Goal: Task Accomplishment & Management: Manage account settings

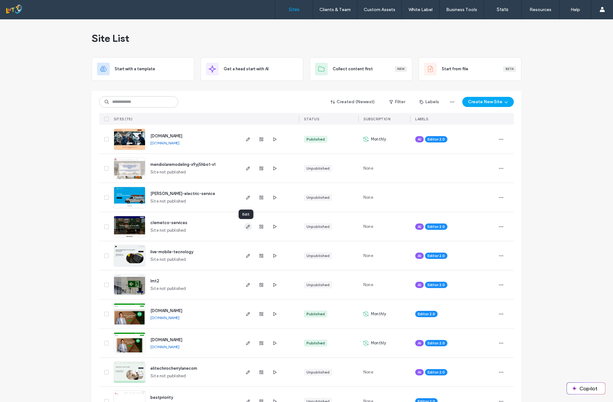
click at [247, 227] on icon "button" at bounding box center [248, 226] width 5 height 5
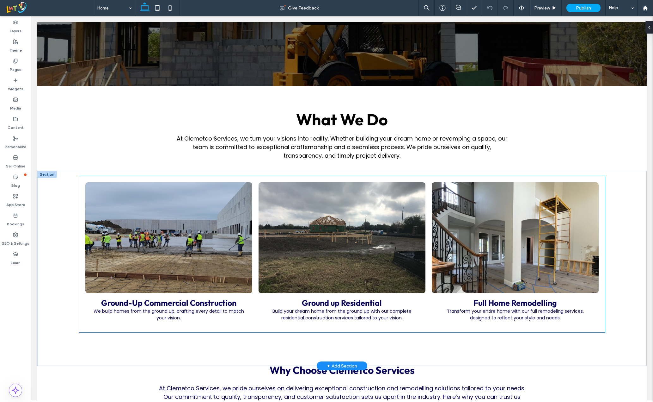
scroll to position [197, 0]
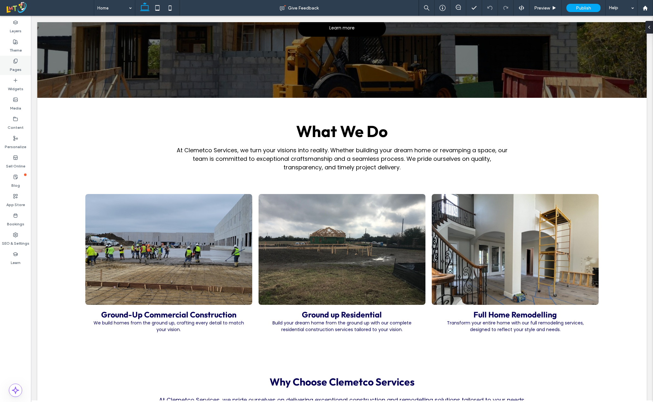
click at [14, 65] on label "Pages" at bounding box center [16, 68] width 12 height 9
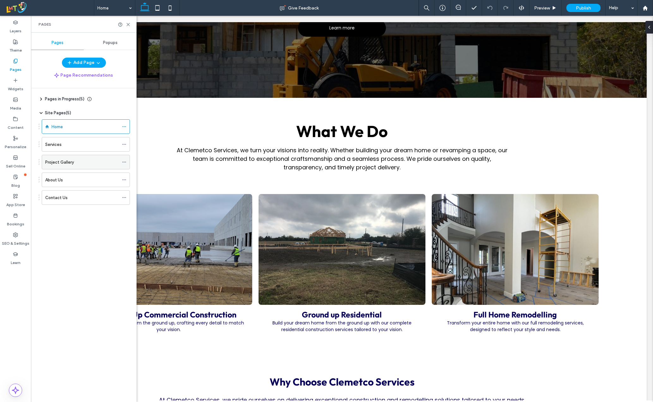
click at [86, 161] on div "Project Gallery" at bounding box center [82, 162] width 74 height 7
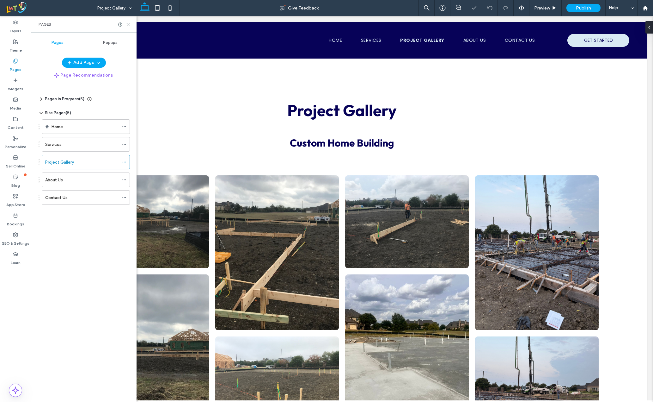
click at [127, 25] on icon at bounding box center [128, 24] width 5 height 5
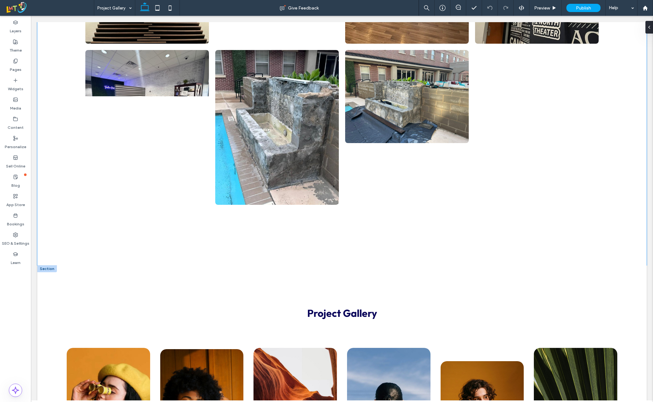
scroll to position [1961, 0]
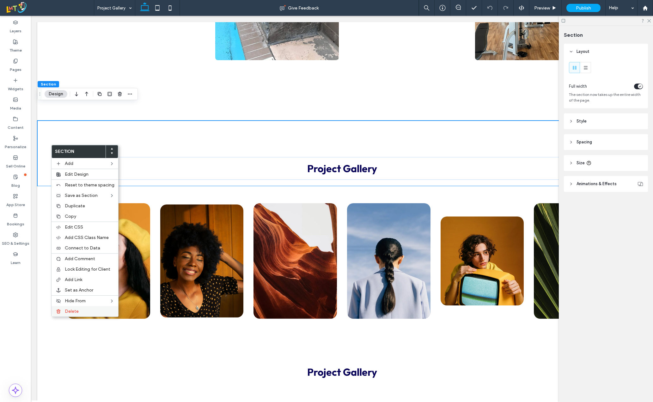
click at [69, 312] on span "Delete" at bounding box center [72, 310] width 14 height 5
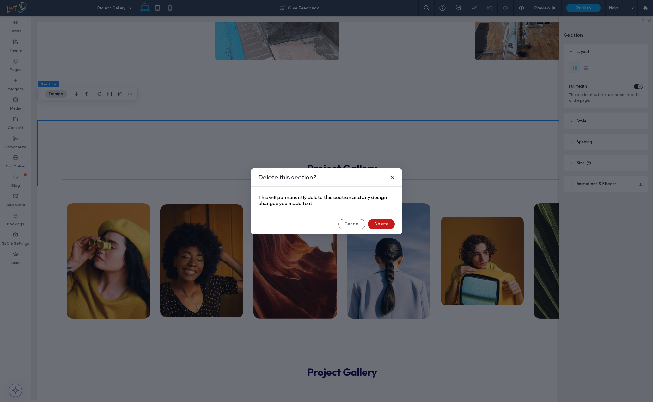
drag, startPoint x: 387, startPoint y: 219, endPoint x: 356, endPoint y: 203, distance: 34.8
click at [387, 219] on button "Delete" at bounding box center [381, 224] width 27 height 10
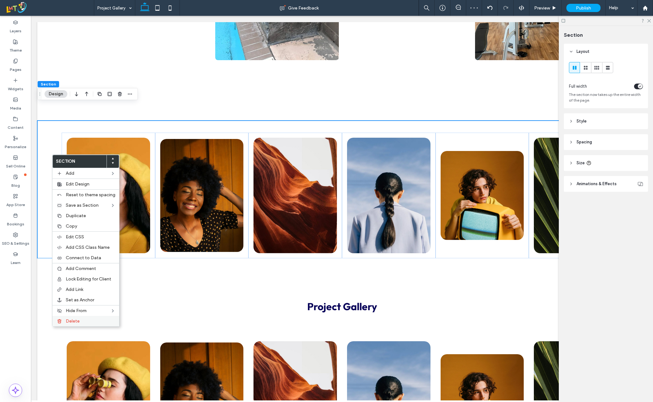
click at [82, 321] on label "Delete" at bounding box center [91, 320] width 50 height 5
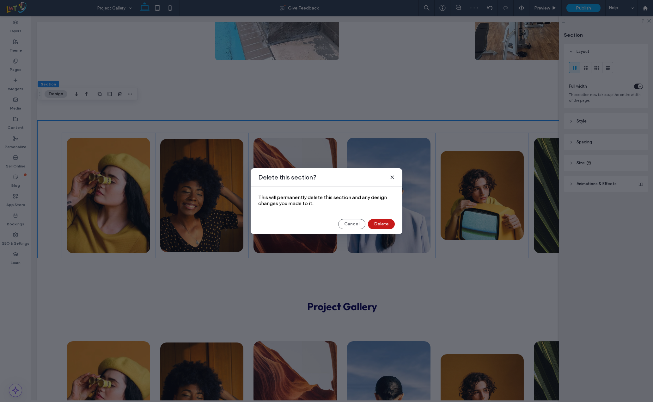
click at [383, 222] on button "Delete" at bounding box center [381, 224] width 27 height 10
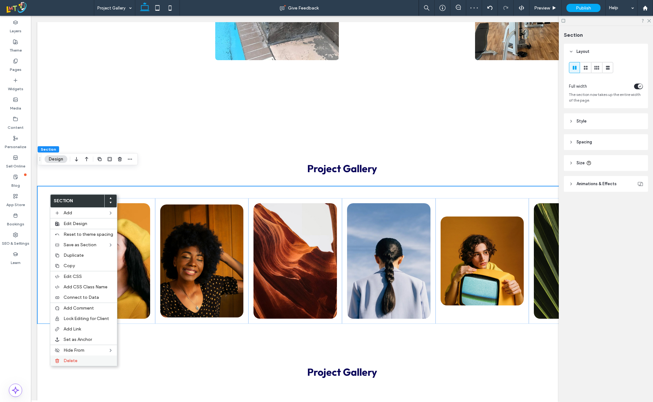
click at [75, 359] on span "Delete" at bounding box center [71, 360] width 14 height 5
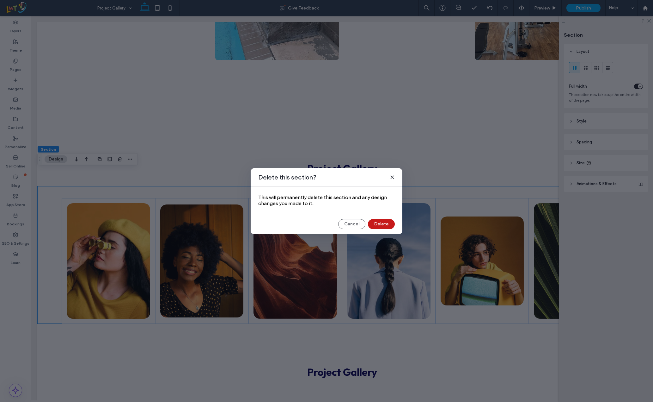
click at [383, 225] on button "Delete" at bounding box center [381, 224] width 27 height 10
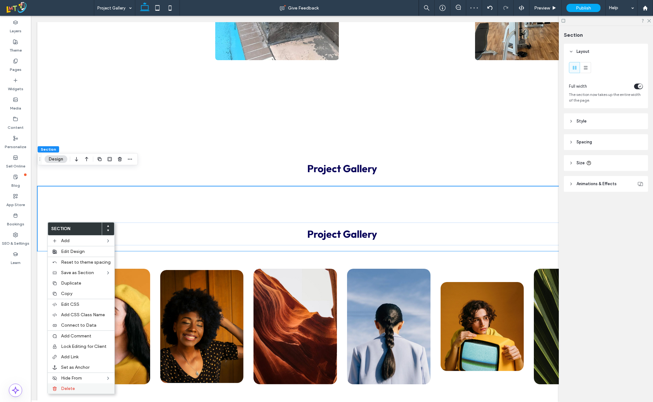
click at [83, 390] on label "Delete" at bounding box center [86, 387] width 50 height 5
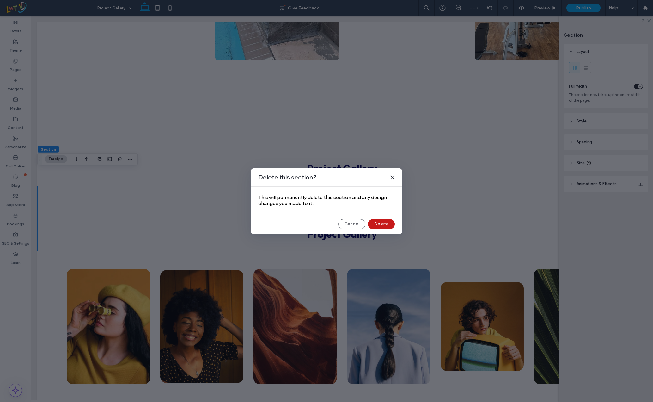
click at [389, 223] on button "Delete" at bounding box center [381, 224] width 27 height 10
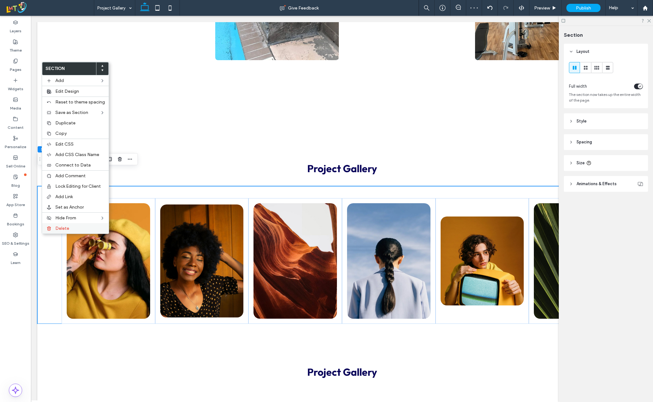
click at [69, 225] on div "Delete" at bounding box center [75, 228] width 67 height 10
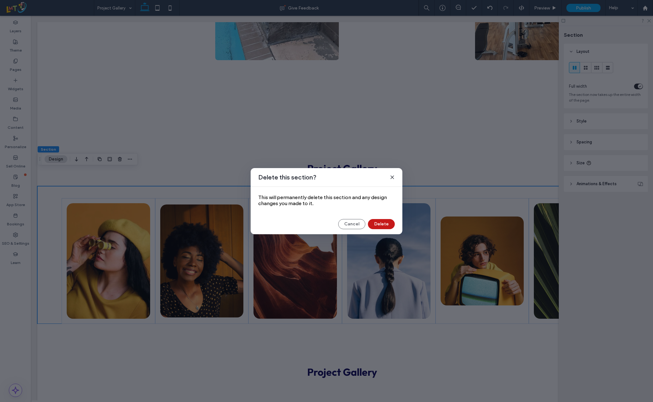
click at [381, 222] on button "Delete" at bounding box center [381, 224] width 27 height 10
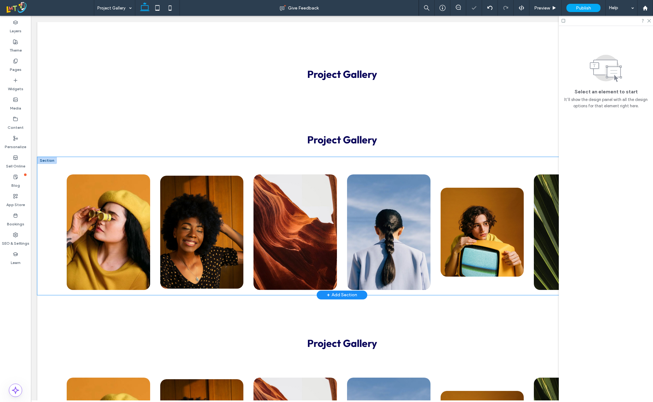
scroll to position [2056, 0]
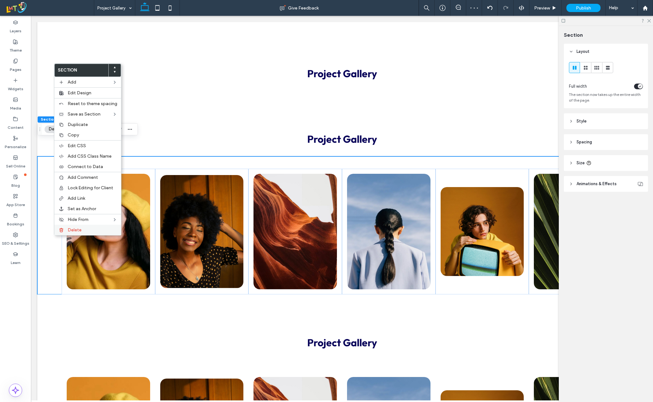
click at [78, 228] on span "Delete" at bounding box center [75, 229] width 14 height 5
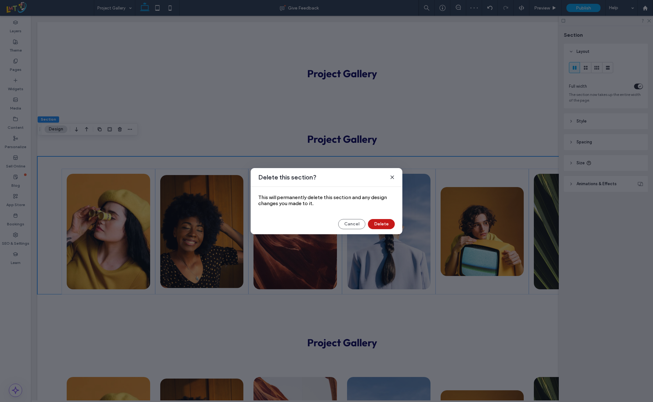
click at [382, 224] on button "Delete" at bounding box center [381, 224] width 27 height 10
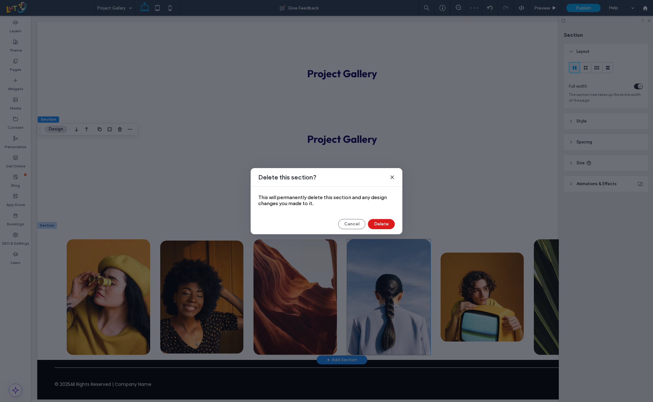
scroll to position [2045, 0]
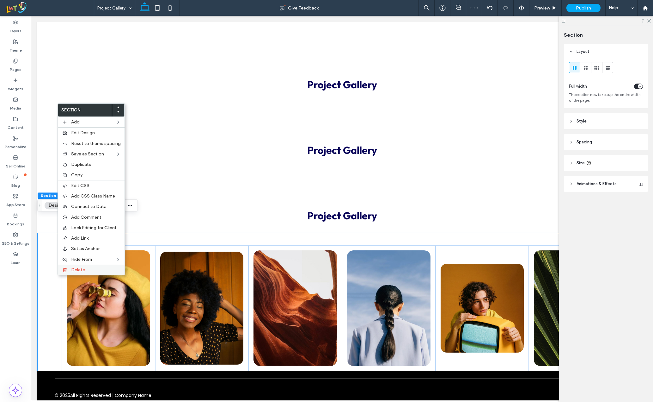
click at [77, 270] on span "Delete" at bounding box center [78, 269] width 14 height 5
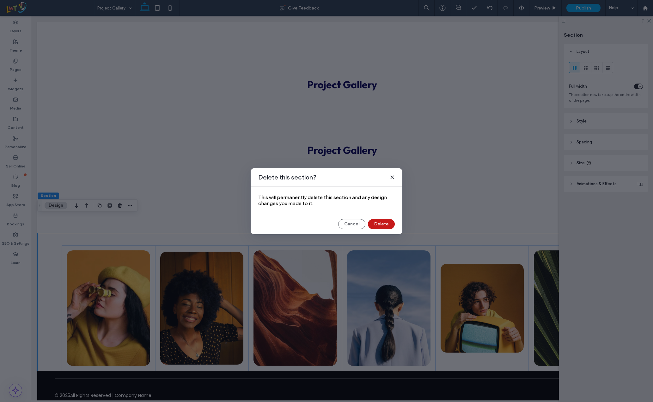
click at [392, 225] on button "Delete" at bounding box center [381, 224] width 27 height 10
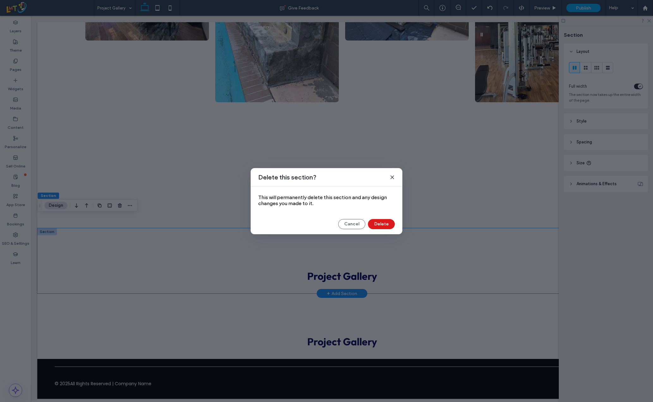
scroll to position [1907, 0]
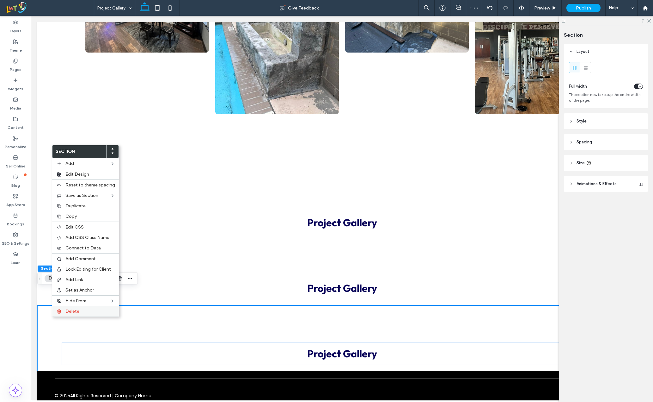
click at [65, 308] on div "Delete" at bounding box center [85, 311] width 67 height 10
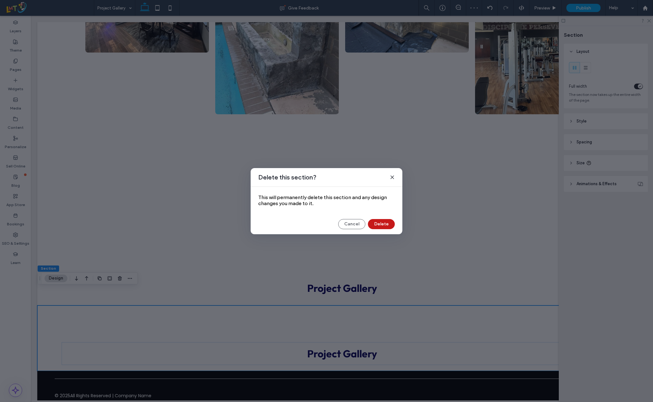
click at [383, 225] on button "Delete" at bounding box center [381, 224] width 27 height 10
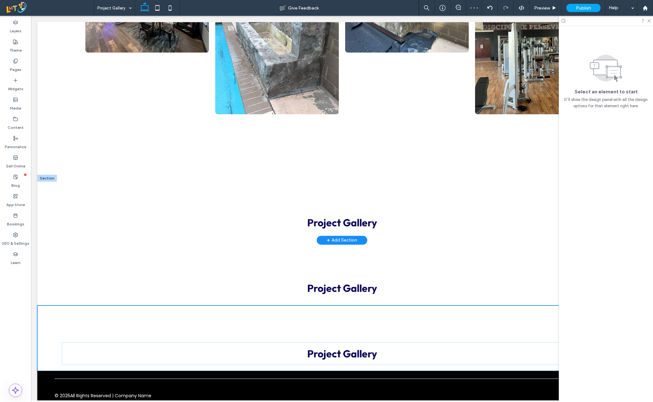
scroll to position [1842, 0]
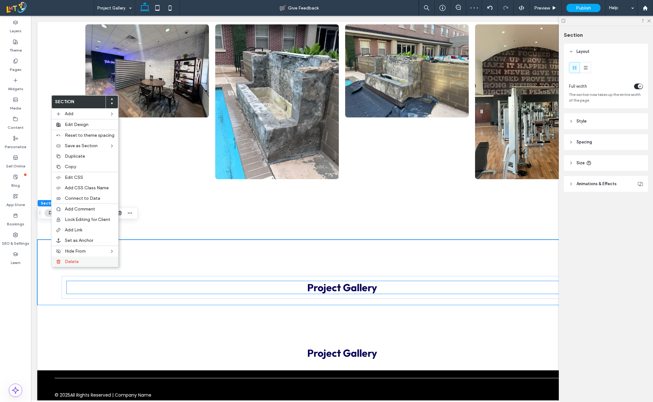
click at [72, 266] on div "Delete" at bounding box center [85, 261] width 67 height 10
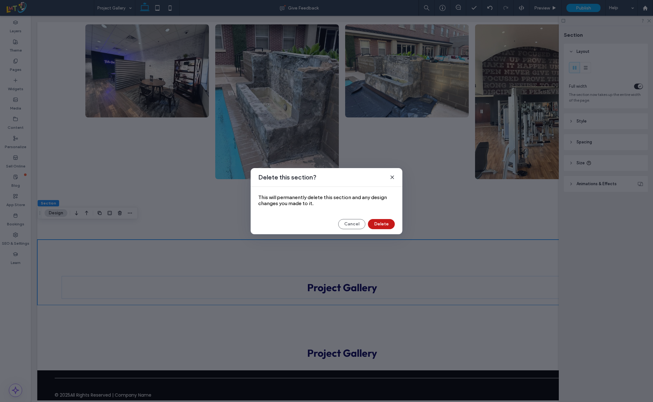
click at [393, 221] on button "Delete" at bounding box center [381, 224] width 27 height 10
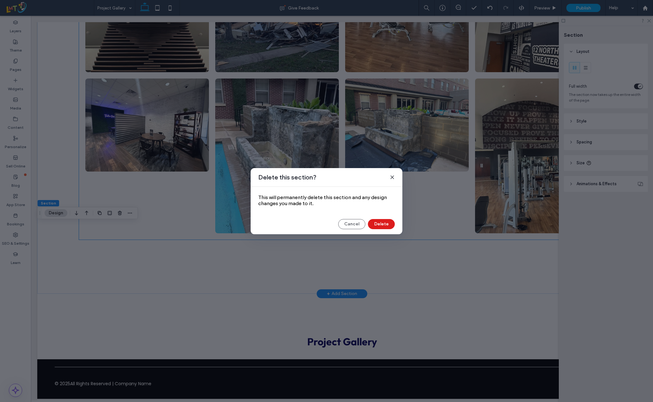
scroll to position [1777, 0]
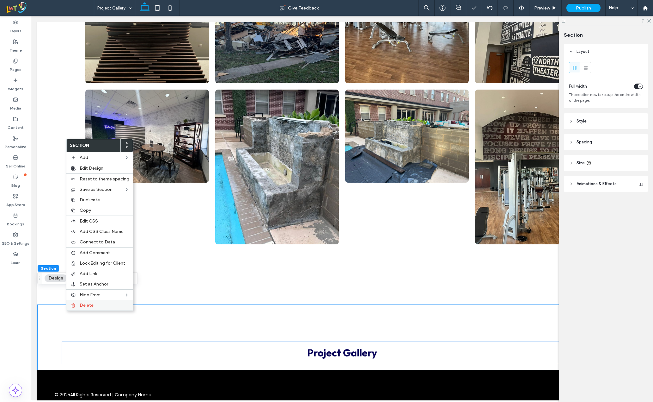
click at [93, 307] on label "Delete" at bounding box center [105, 304] width 50 height 5
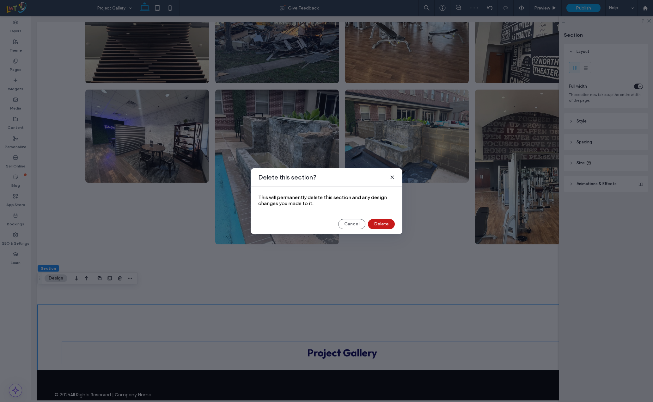
click at [387, 224] on button "Delete" at bounding box center [381, 224] width 27 height 10
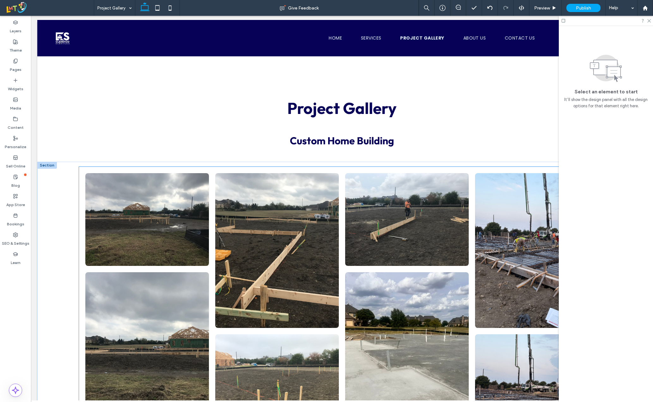
scroll to position [0, 0]
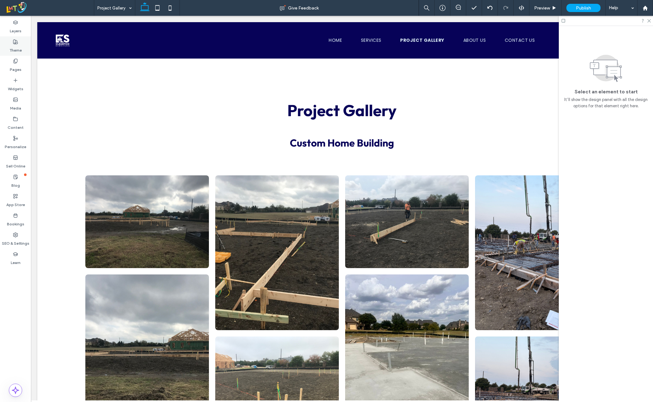
click at [17, 46] on label "Theme" at bounding box center [15, 48] width 12 height 9
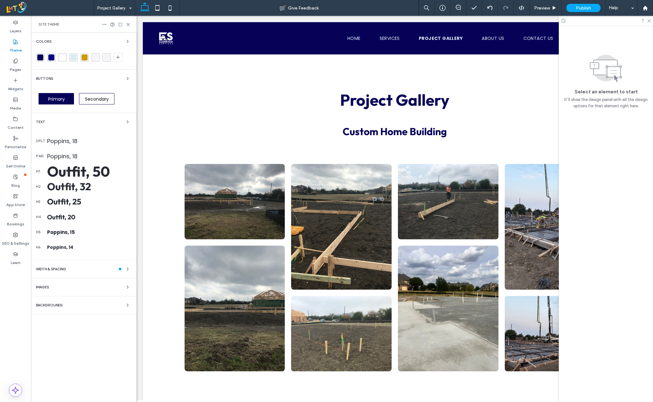
click at [15, 45] on label "Theme" at bounding box center [15, 48] width 12 height 9
click at [16, 68] on label "Pages" at bounding box center [16, 68] width 12 height 9
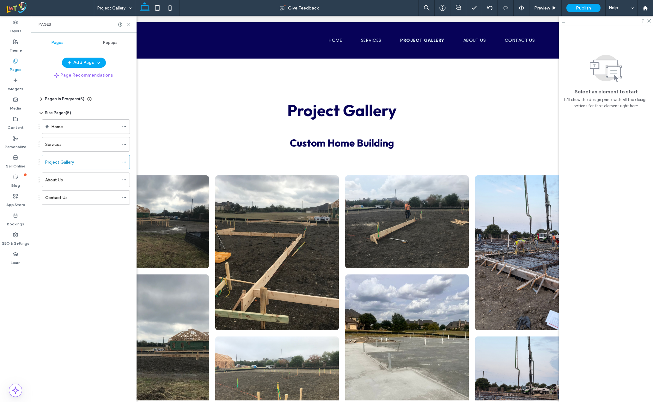
click at [86, 179] on div "About Us" at bounding box center [82, 179] width 74 height 7
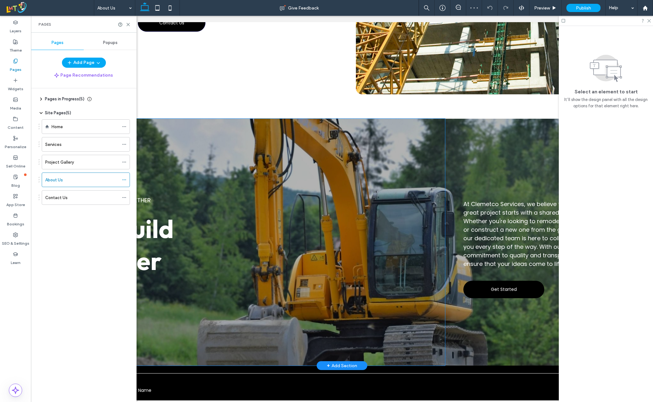
scroll to position [959, 0]
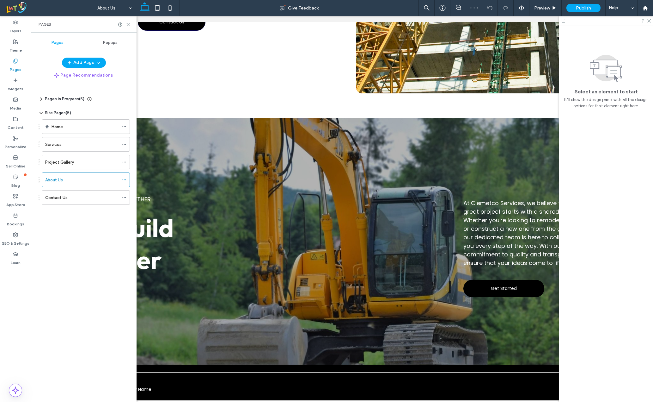
click at [81, 198] on div "Contact Us" at bounding box center [82, 197] width 74 height 7
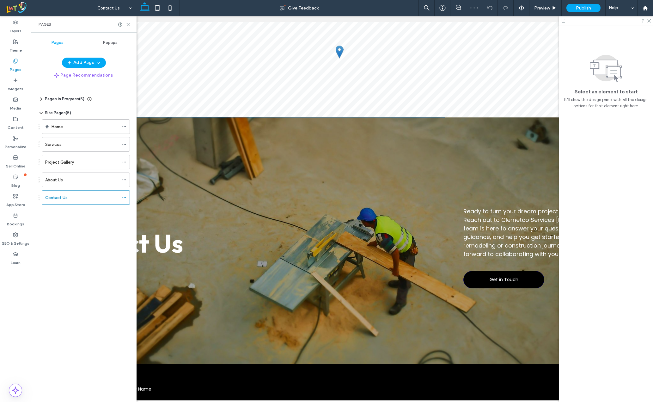
scroll to position [518, 0]
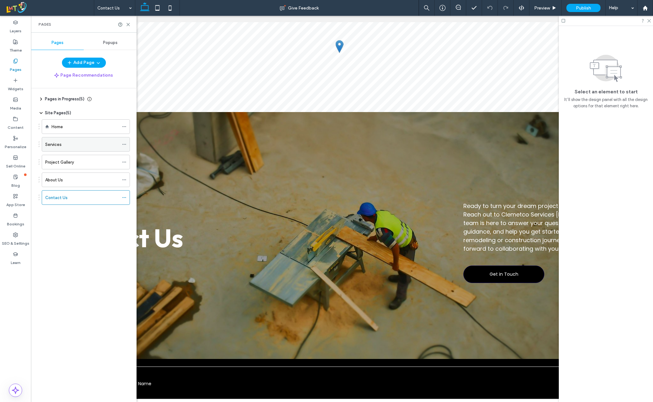
click at [59, 142] on label "Services" at bounding box center [53, 144] width 16 height 11
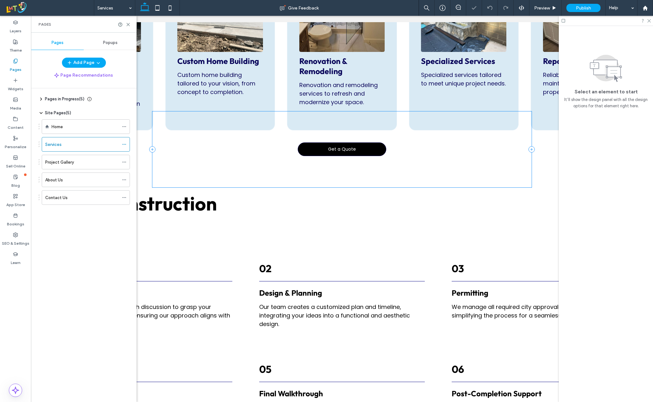
scroll to position [411, 0]
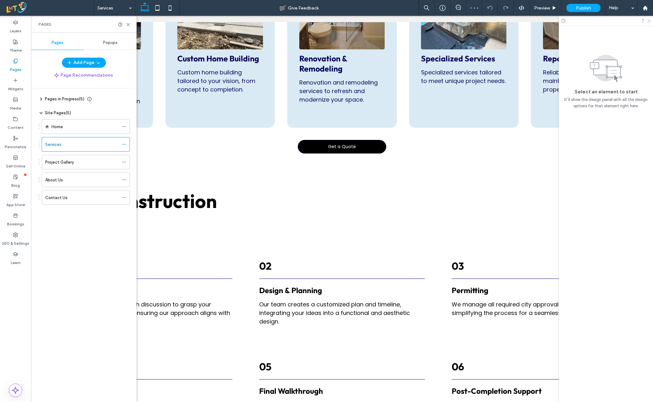
click at [613, 22] on use at bounding box center [649, 20] width 3 height 3
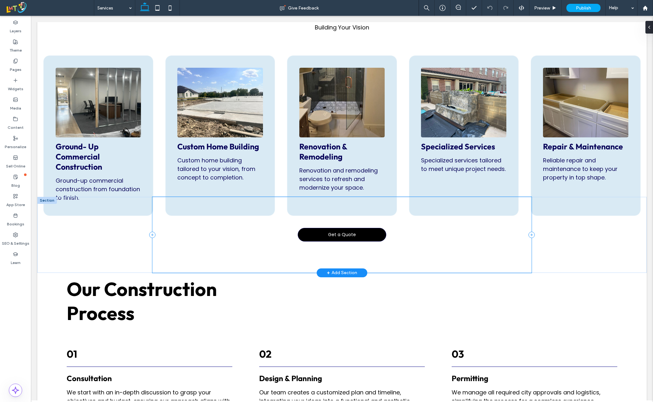
scroll to position [165, 0]
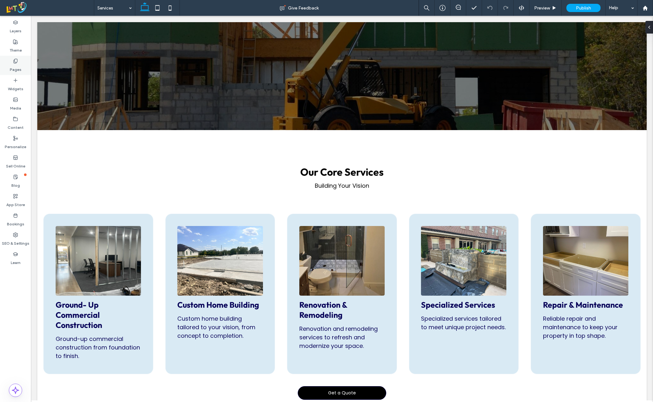
click at [11, 64] on label "Pages" at bounding box center [16, 68] width 12 height 9
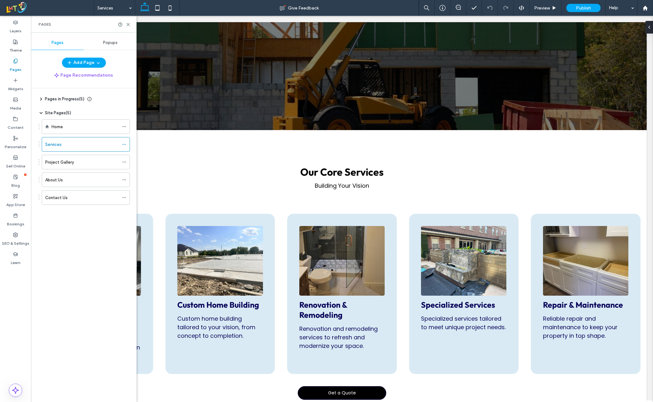
click at [71, 128] on div "Home" at bounding box center [85, 126] width 67 height 7
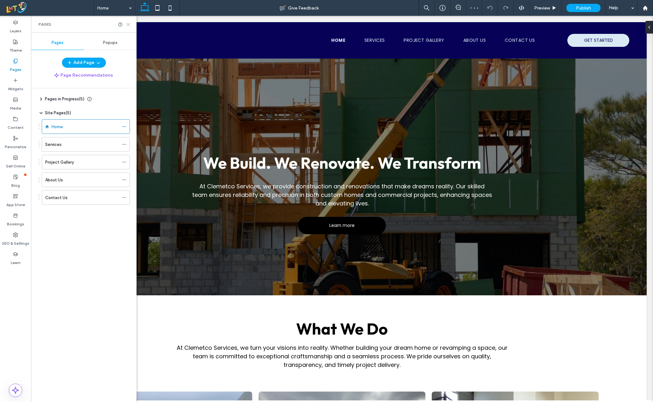
click at [128, 25] on use at bounding box center [128, 24] width 3 height 3
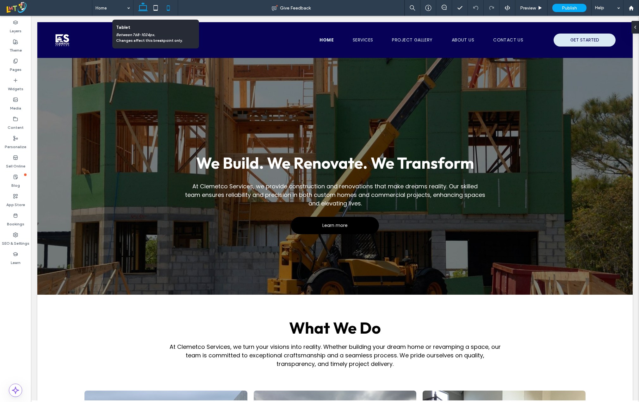
click at [164, 10] on icon at bounding box center [168, 8] width 13 height 13
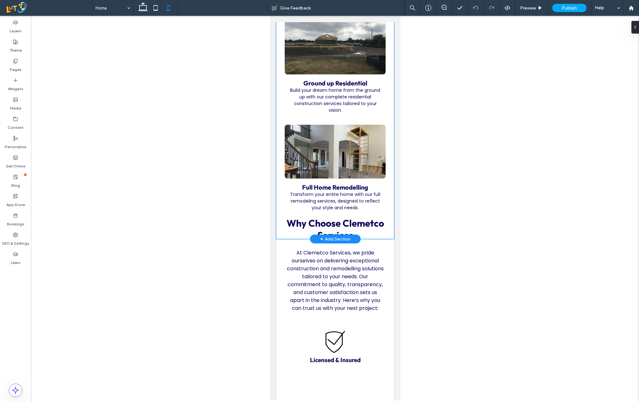
scroll to position [443, 0]
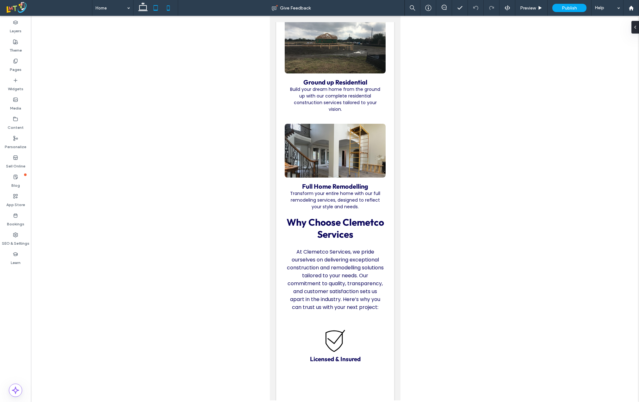
click at [158, 8] on icon at bounding box center [155, 8] width 13 height 13
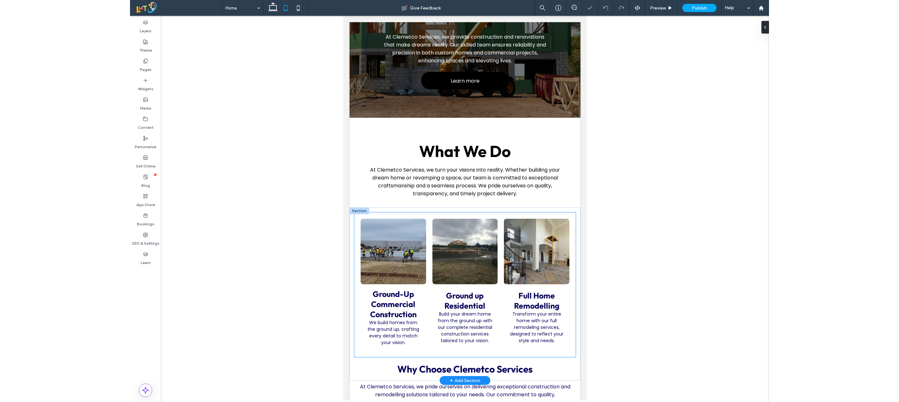
scroll to position [0, 0]
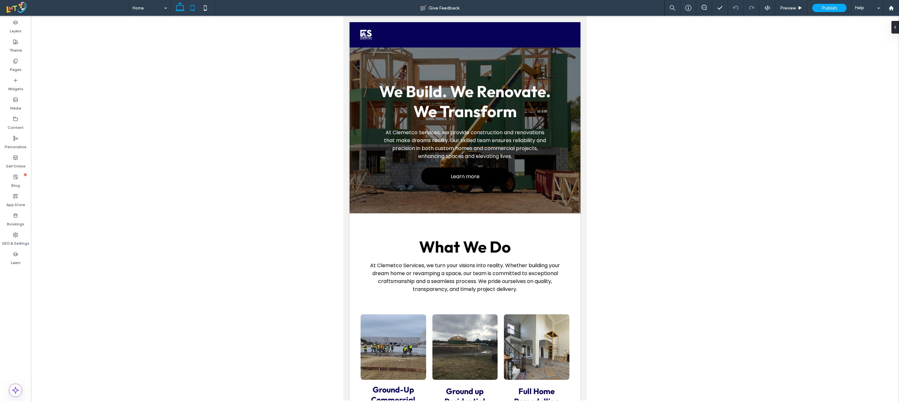
click at [186, 4] on icon at bounding box center [180, 8] width 13 height 13
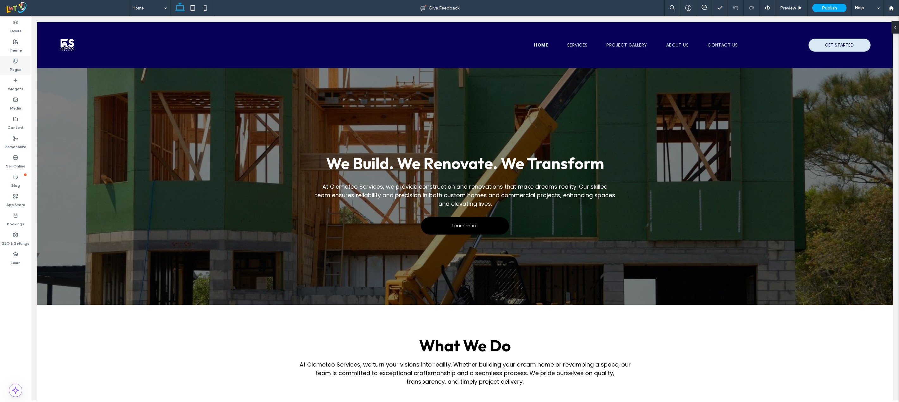
click at [14, 60] on use at bounding box center [15, 61] width 3 height 4
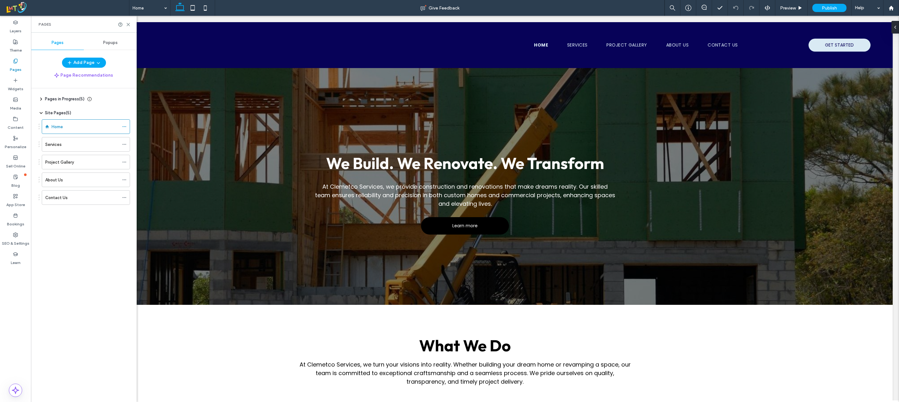
drag, startPoint x: 64, startPoint y: 126, endPoint x: 133, endPoint y: 56, distance: 98.4
click at [64, 125] on div "Home" at bounding box center [85, 126] width 67 height 7
click at [130, 25] on icon at bounding box center [128, 24] width 5 height 5
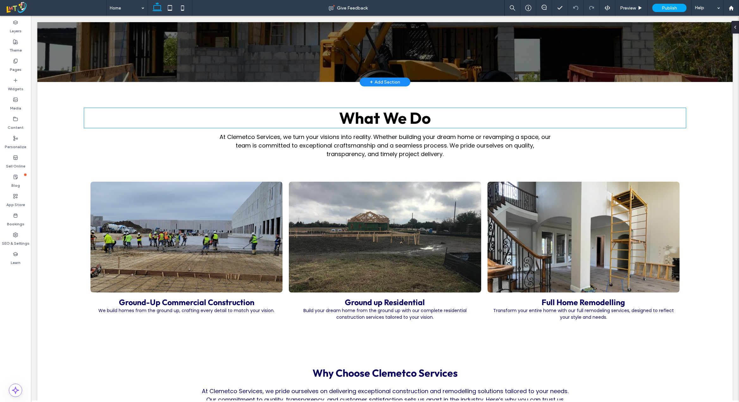
scroll to position [221, 0]
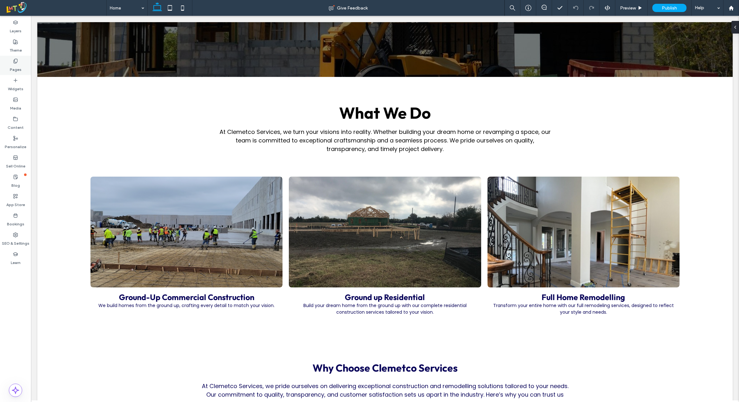
drag, startPoint x: 16, startPoint y: 55, endPoint x: 16, endPoint y: 66, distance: 10.4
click at [16, 55] on div "Theme" at bounding box center [15, 45] width 31 height 19
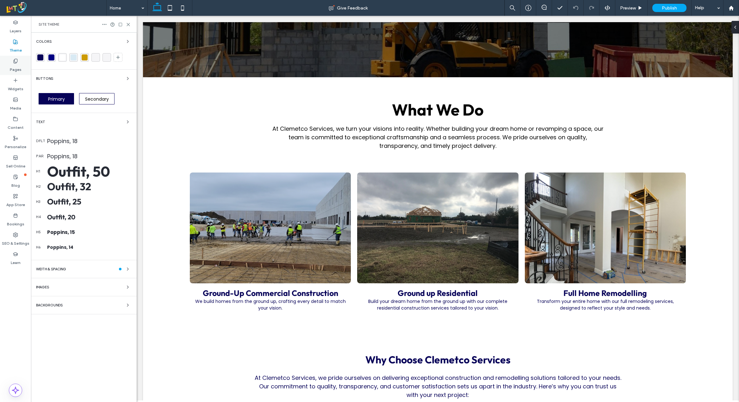
click at [15, 66] on label "Pages" at bounding box center [16, 68] width 12 height 9
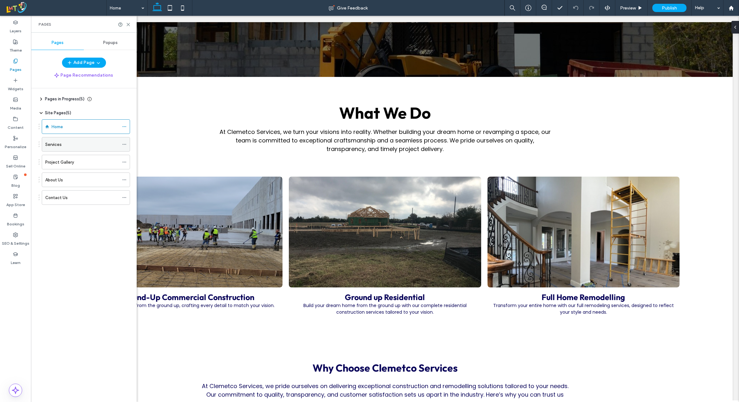
click at [75, 145] on div "Services" at bounding box center [82, 144] width 74 height 7
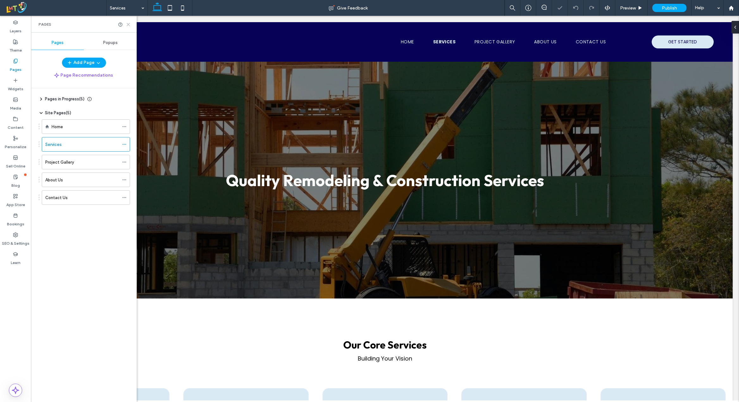
drag, startPoint x: 128, startPoint y: 23, endPoint x: 209, endPoint y: 99, distance: 111.0
click at [128, 23] on icon at bounding box center [128, 24] width 5 height 5
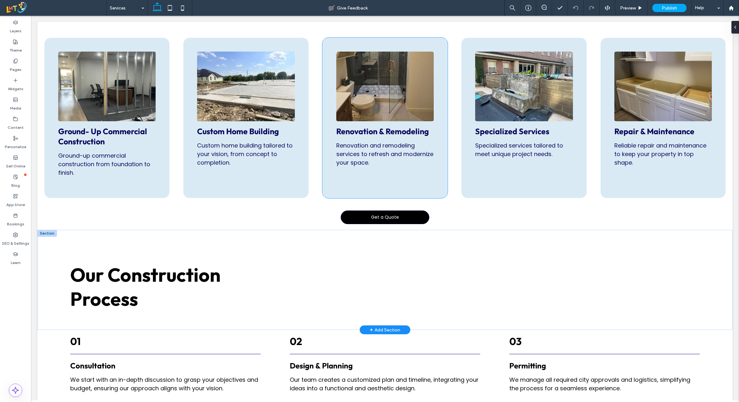
scroll to position [443, 0]
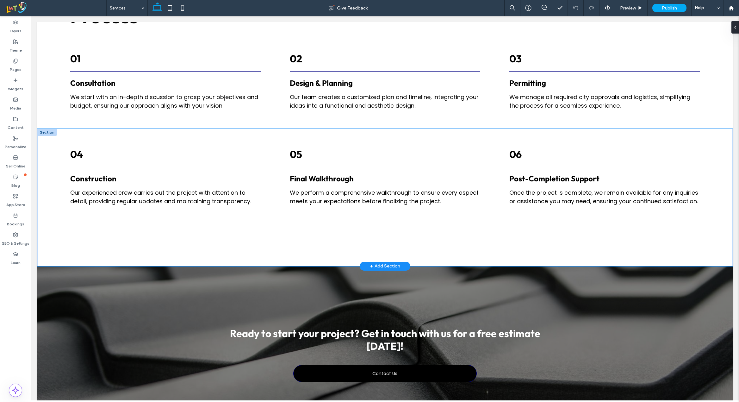
drag, startPoint x: 58, startPoint y: 219, endPoint x: 64, endPoint y: 219, distance: 5.4
click at [58, 219] on div "04 Construction Our experienced crew carries out the project with attention to …" at bounding box center [384, 197] width 695 height 137
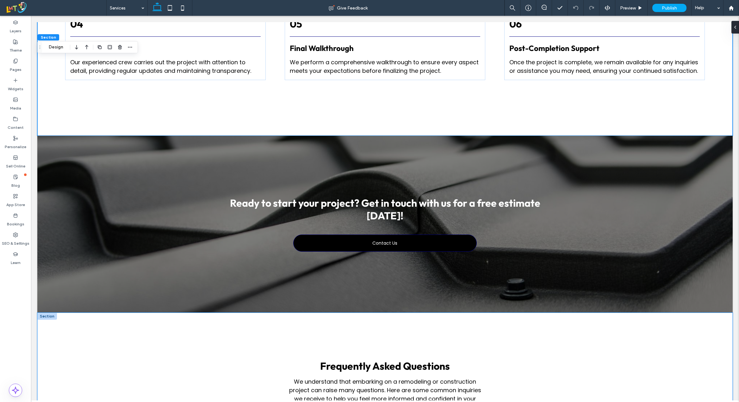
scroll to position [759, 0]
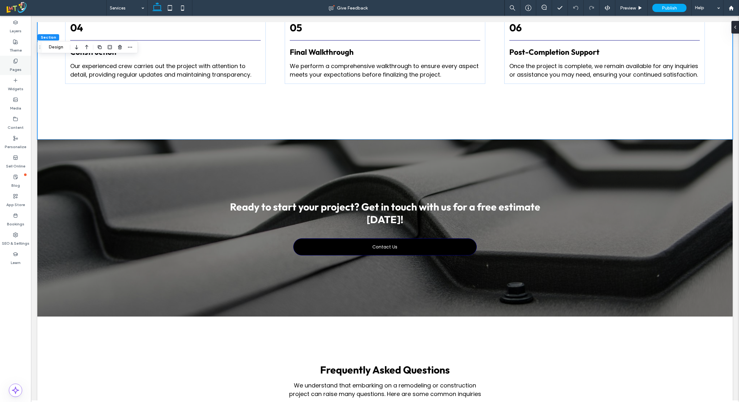
click at [8, 66] on div "Pages" at bounding box center [15, 65] width 31 height 19
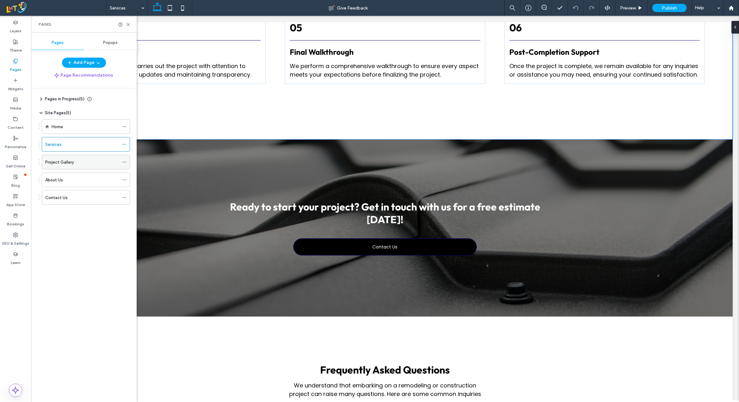
click at [64, 162] on label "Project Gallery" at bounding box center [59, 162] width 29 height 11
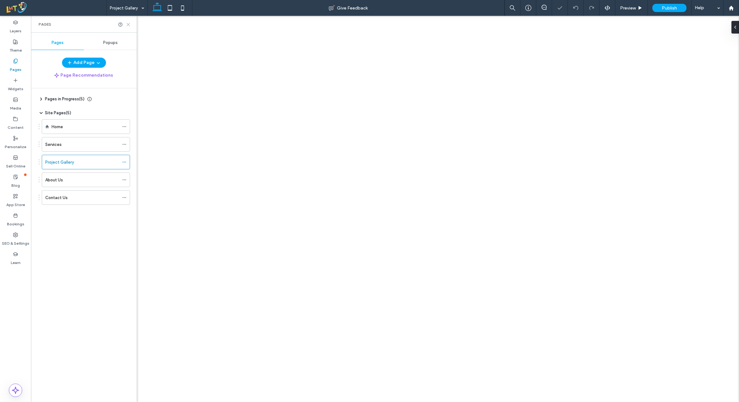
click at [128, 24] on icon at bounding box center [128, 24] width 5 height 5
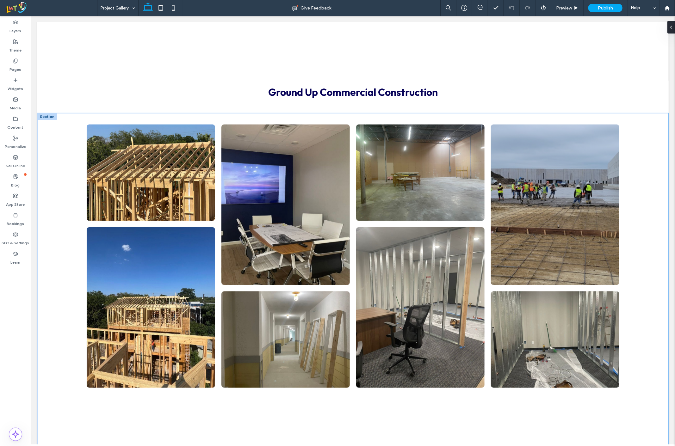
scroll to position [422, 0]
click at [20, 64] on label "Pages" at bounding box center [16, 68] width 12 height 9
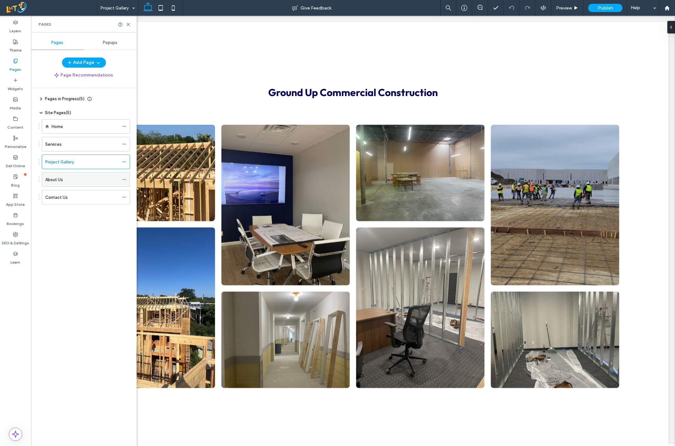
click at [91, 182] on div "About Us" at bounding box center [82, 179] width 74 height 7
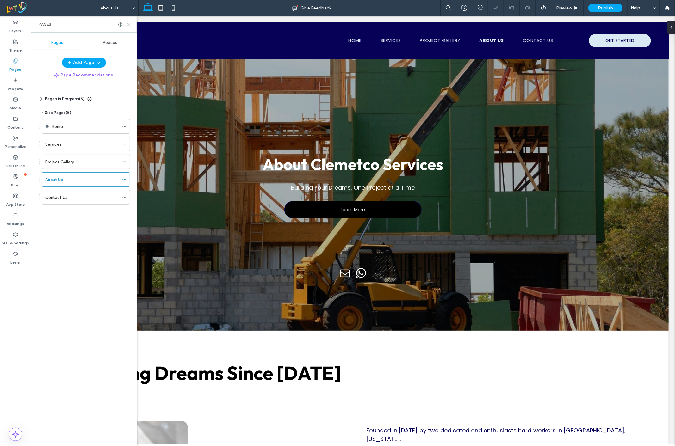
click at [126, 23] on icon at bounding box center [128, 24] width 5 height 5
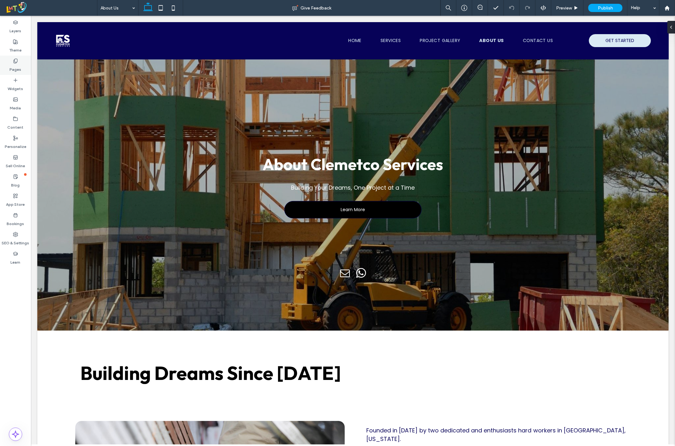
drag, startPoint x: 16, startPoint y: 58, endPoint x: 17, endPoint y: 65, distance: 7.1
click at [16, 58] on div "Pages" at bounding box center [15, 65] width 31 height 19
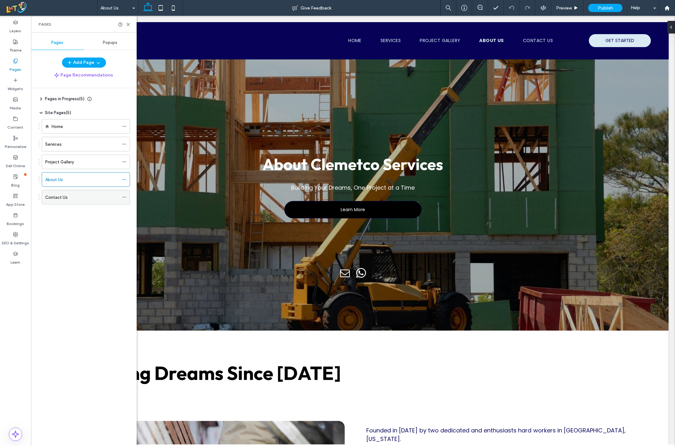
click at [87, 203] on div "Contact Us" at bounding box center [82, 197] width 74 height 14
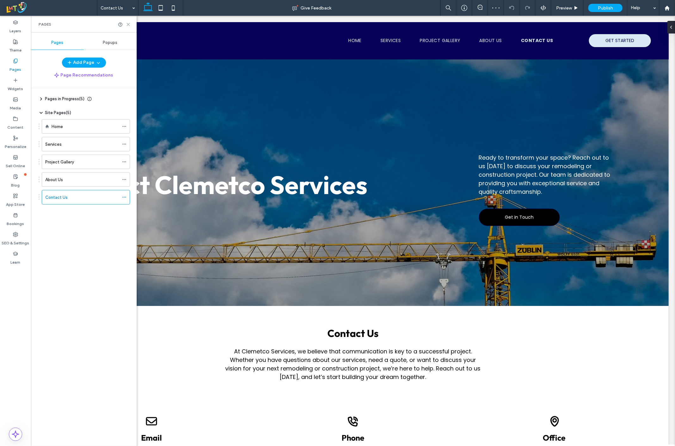
click at [126, 23] on icon at bounding box center [128, 24] width 5 height 5
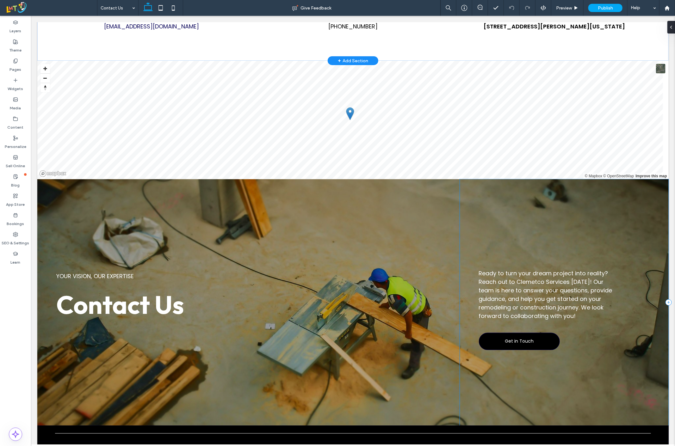
scroll to position [471, 0]
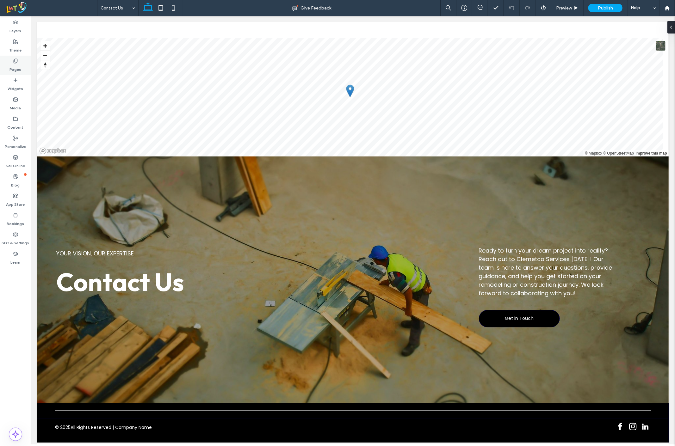
click at [11, 64] on label "Pages" at bounding box center [16, 68] width 12 height 9
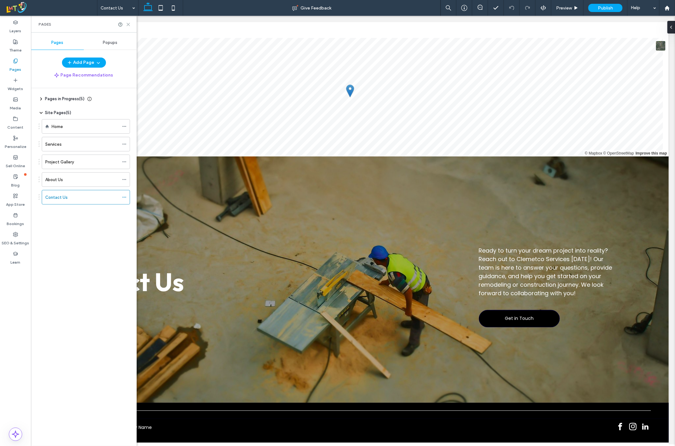
click at [129, 23] on icon at bounding box center [128, 24] width 5 height 5
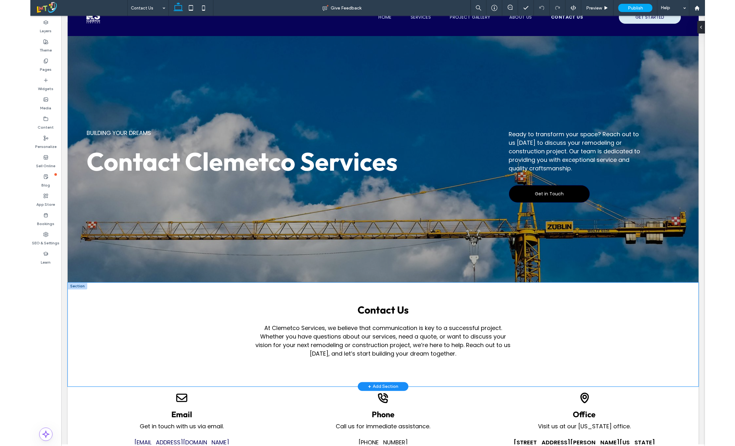
scroll to position [0, 0]
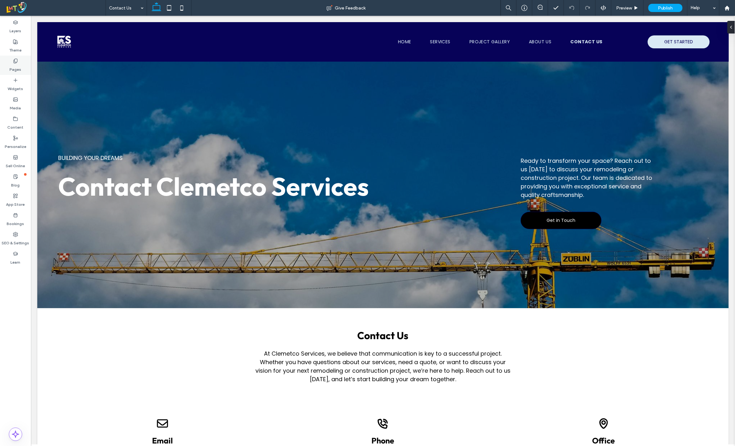
click at [15, 67] on label "Pages" at bounding box center [16, 68] width 12 height 9
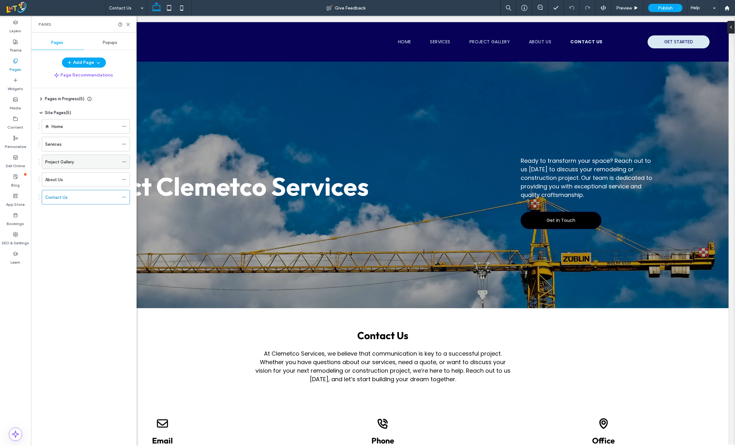
click at [84, 164] on div "Project Gallery" at bounding box center [82, 162] width 74 height 7
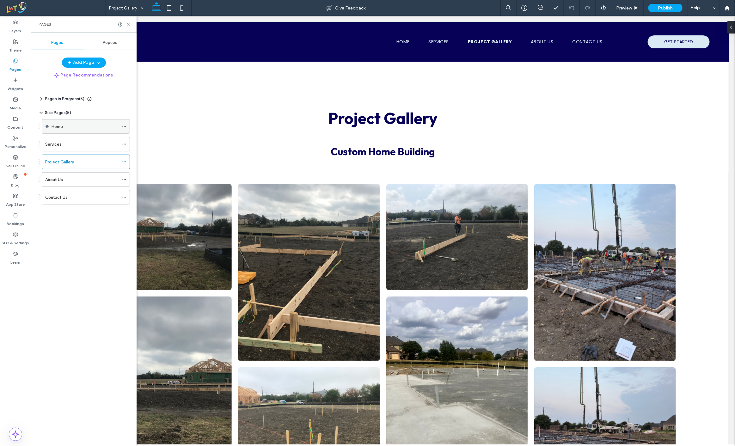
click at [85, 121] on div "Home" at bounding box center [85, 127] width 67 height 14
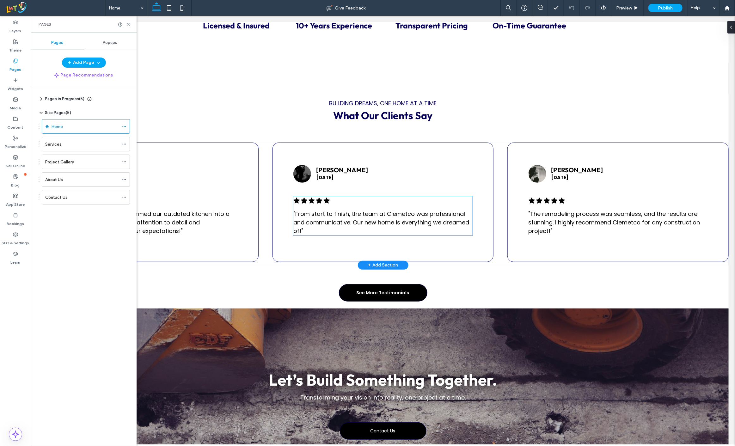
scroll to position [768, 0]
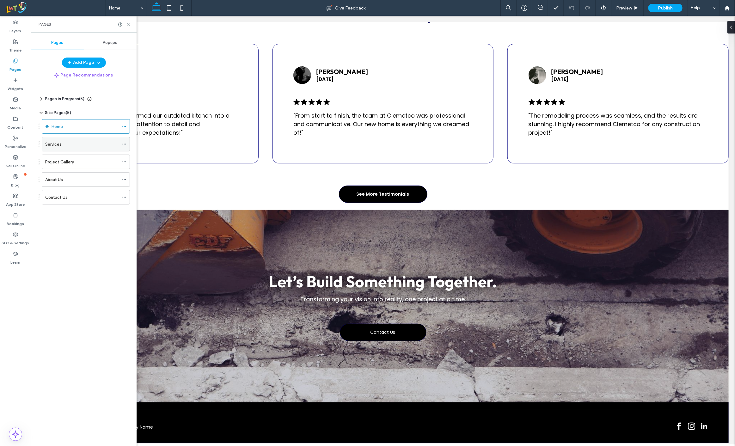
click at [68, 145] on div "Services" at bounding box center [82, 144] width 74 height 7
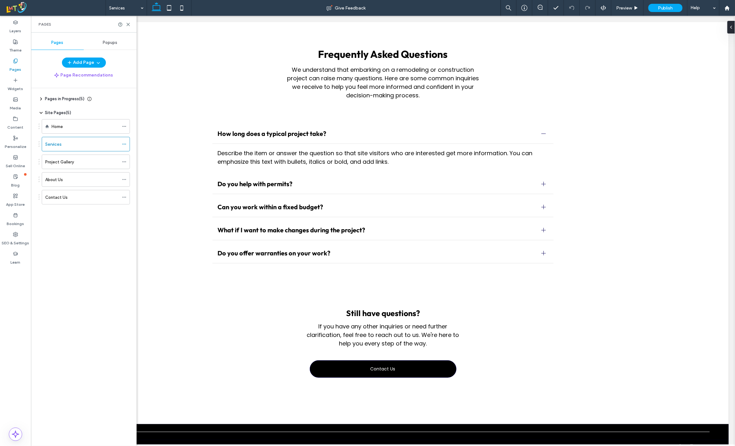
scroll to position [1104, 0]
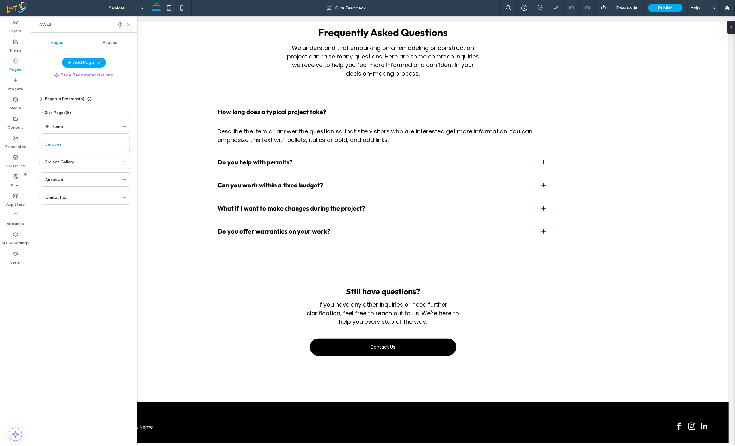
click at [64, 160] on label "Project Gallery" at bounding box center [59, 162] width 29 height 11
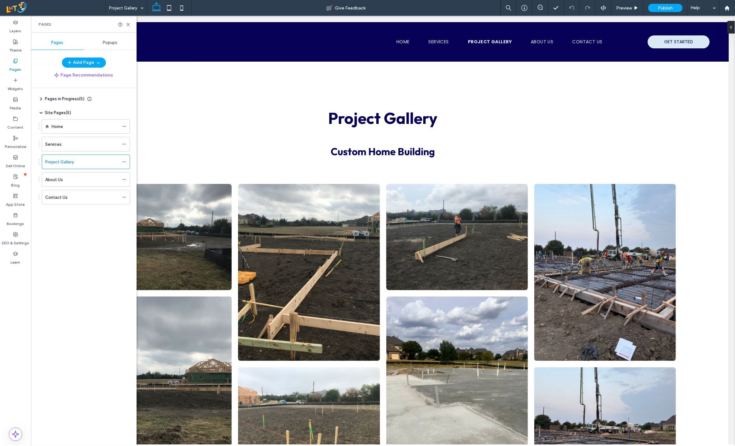
click at [102, 180] on div "About Us" at bounding box center [82, 179] width 74 height 7
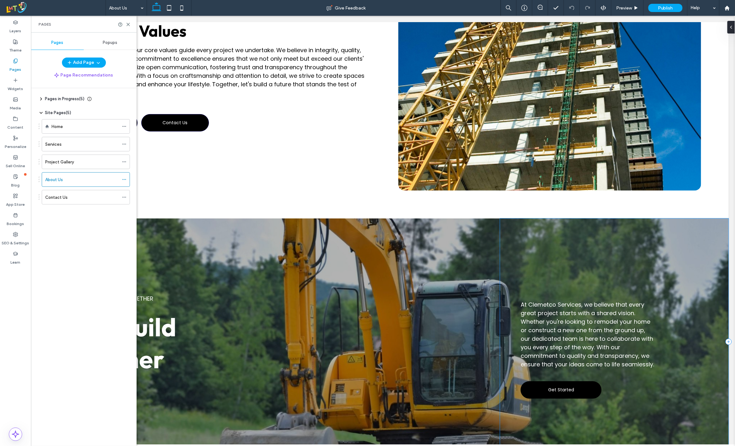
scroll to position [938, 0]
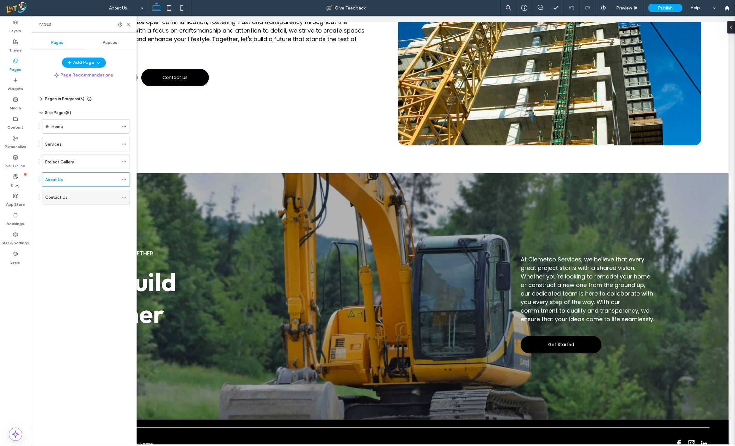
click at [89, 194] on div "Contact Us" at bounding box center [82, 197] width 74 height 7
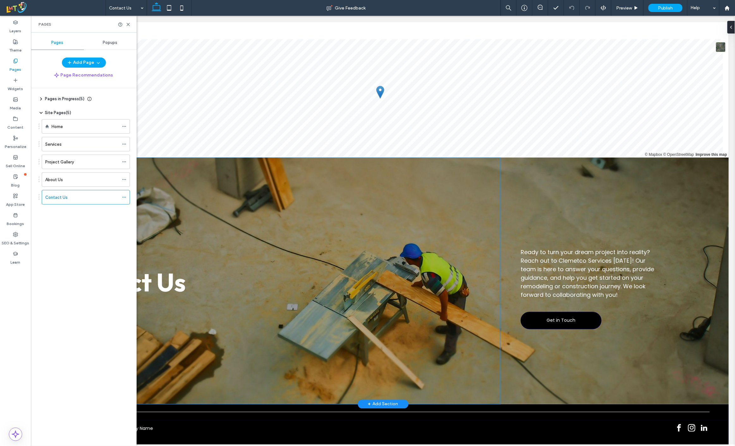
scroll to position [467, 0]
